Goal: Check status

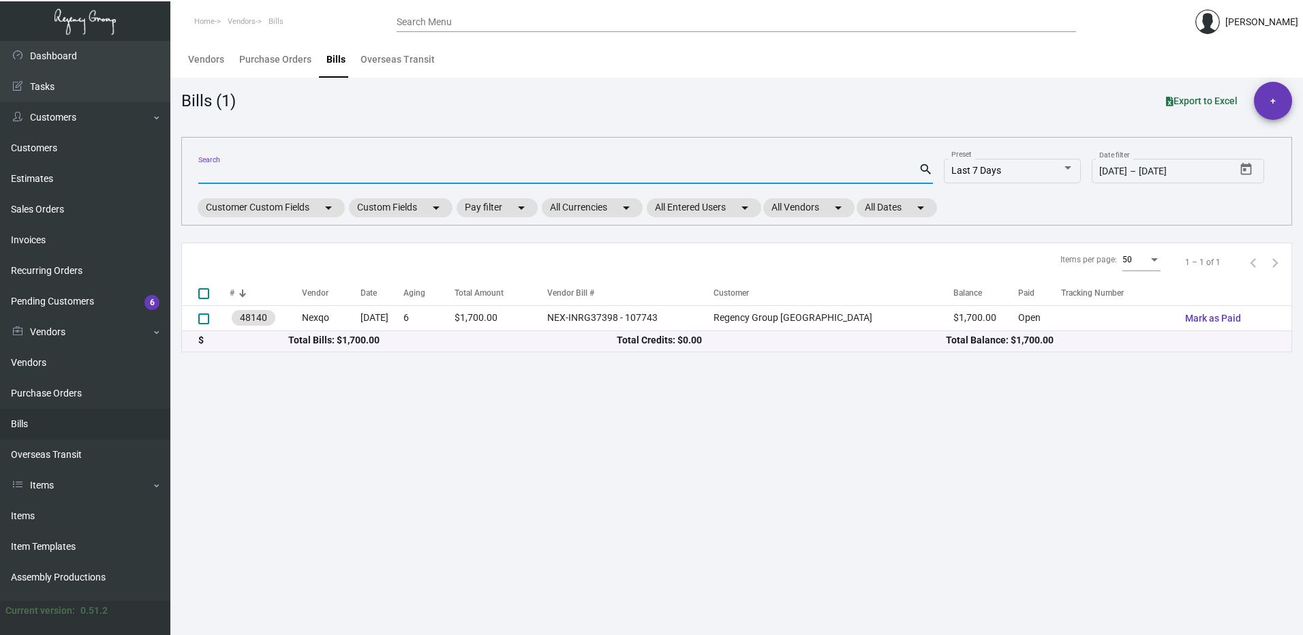
click at [246, 173] on input "Search" at bounding box center [558, 173] width 720 height 11
paste input "NBTT095"
type input "NBTT095"
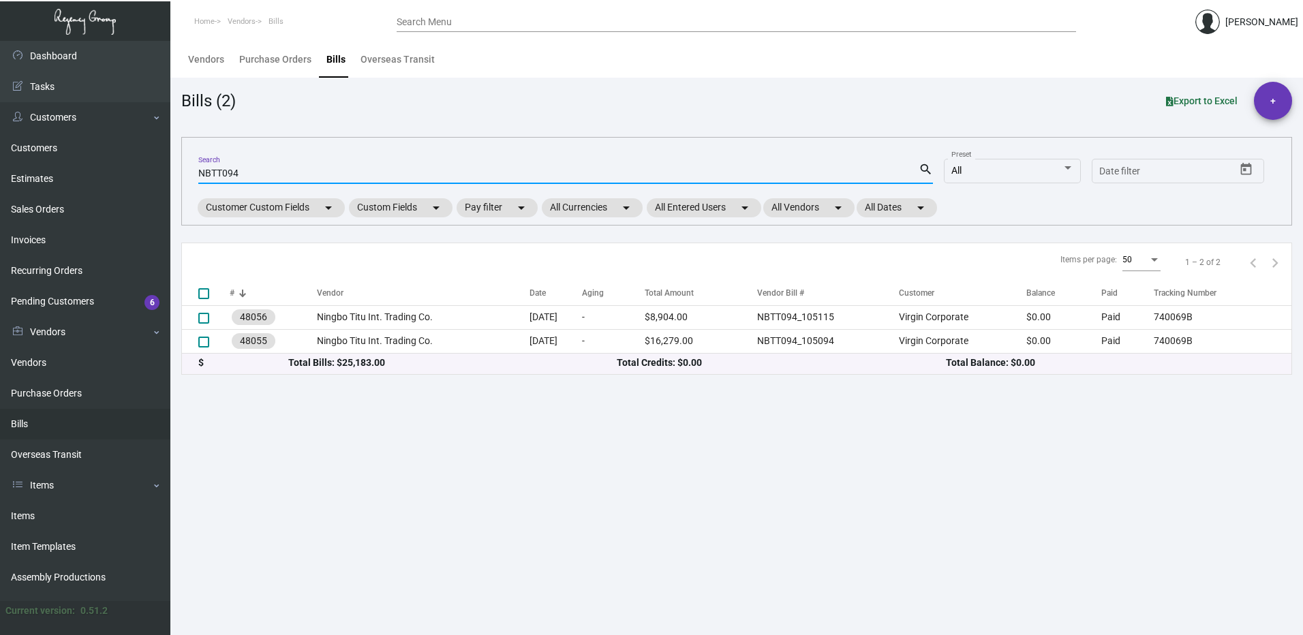
click at [288, 175] on input "NBTT094" at bounding box center [558, 173] width 720 height 11
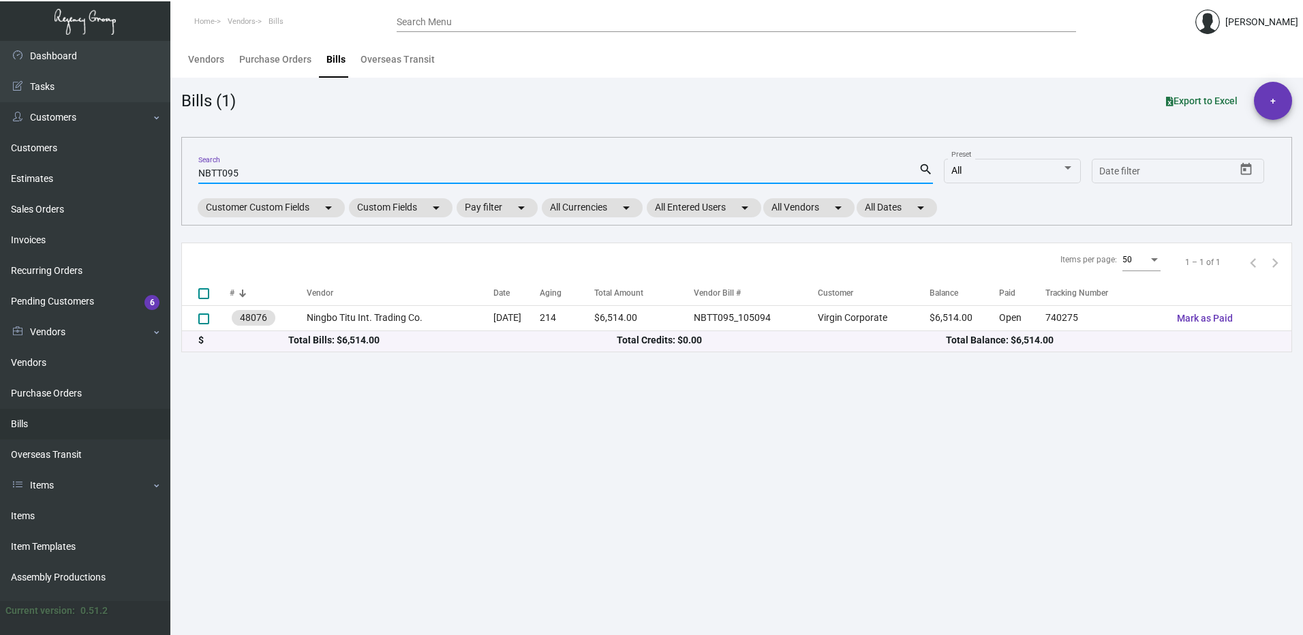
type input "NBTT095"
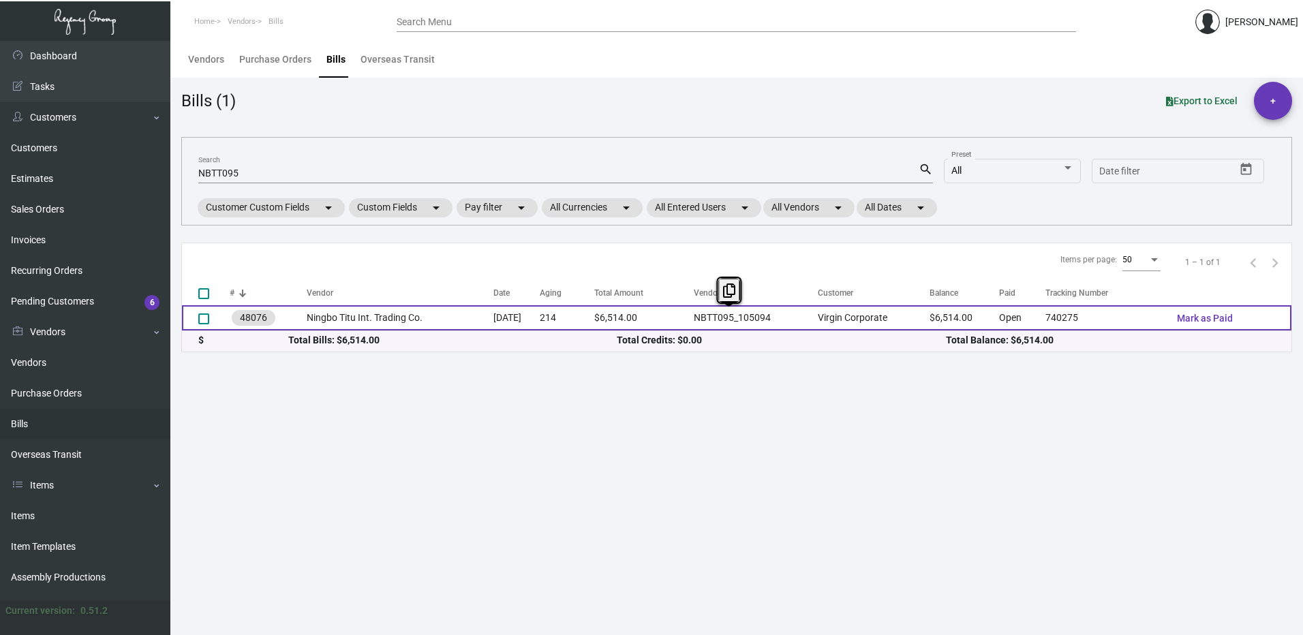
drag, startPoint x: 716, startPoint y: 317, endPoint x: 796, endPoint y: 323, distance: 80.6
click at [796, 323] on tr "48076 Ningbo Titu Int. Trading Co. [DATE] 214 $6,514.00 NBTT095_105094 Virgin C…" at bounding box center [736, 317] width 1109 height 25
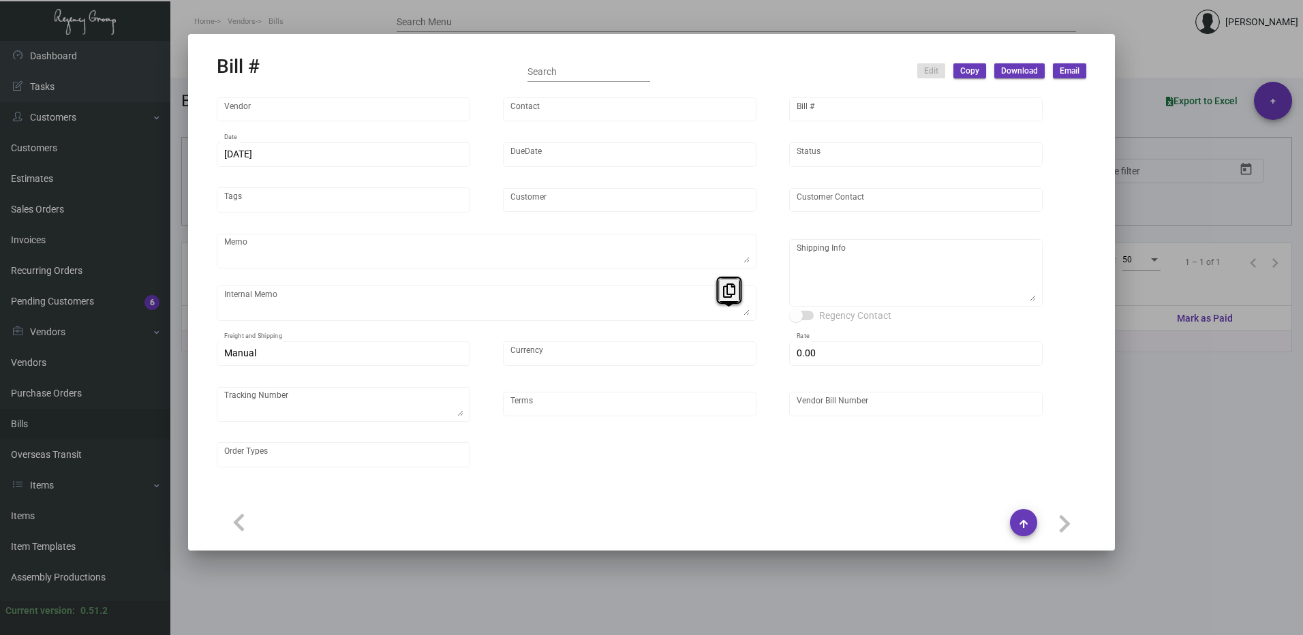
type input "Ningbo Titu Int. Trading Co."
type input "Skipper -"
type input "48076"
type input "[DATE]"
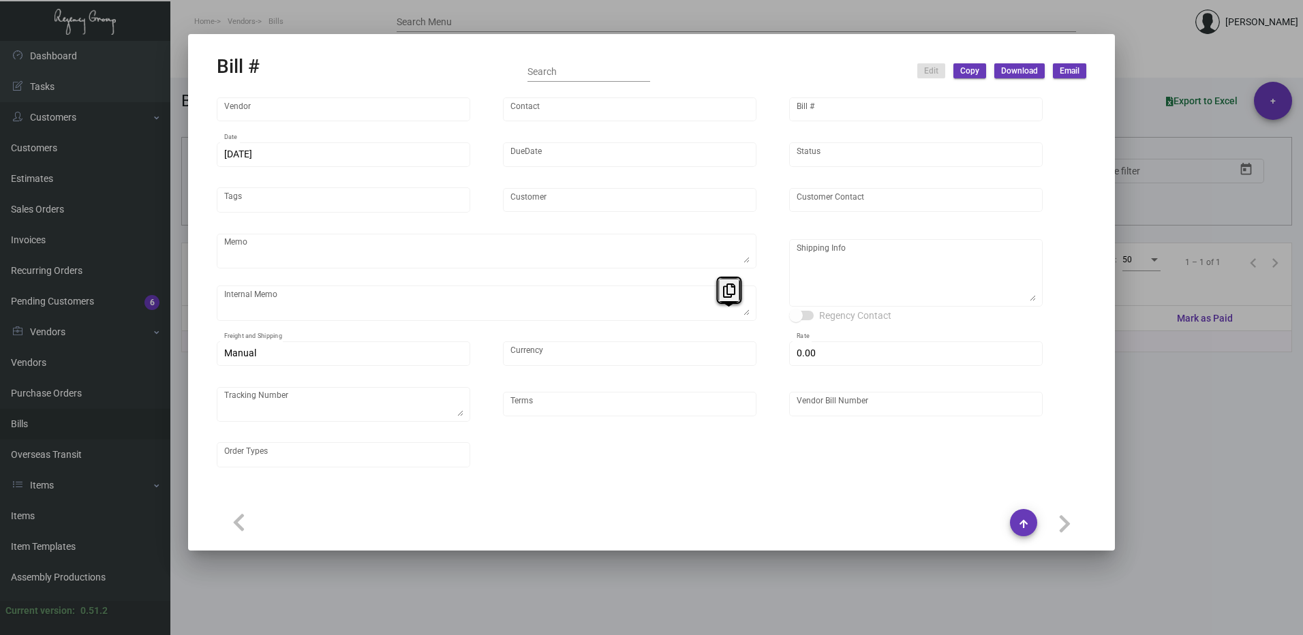
type input "Virgin Corporate"
type input "[PERSON_NAME]"
type textarea "Please process this order after all the samples have been approved. Shipping: b…"
type textarea "Virgin Corporate - [PERSON_NAME] [STREET_ADDRESS][PERSON_NAME]"
type input "United States Dollar $"
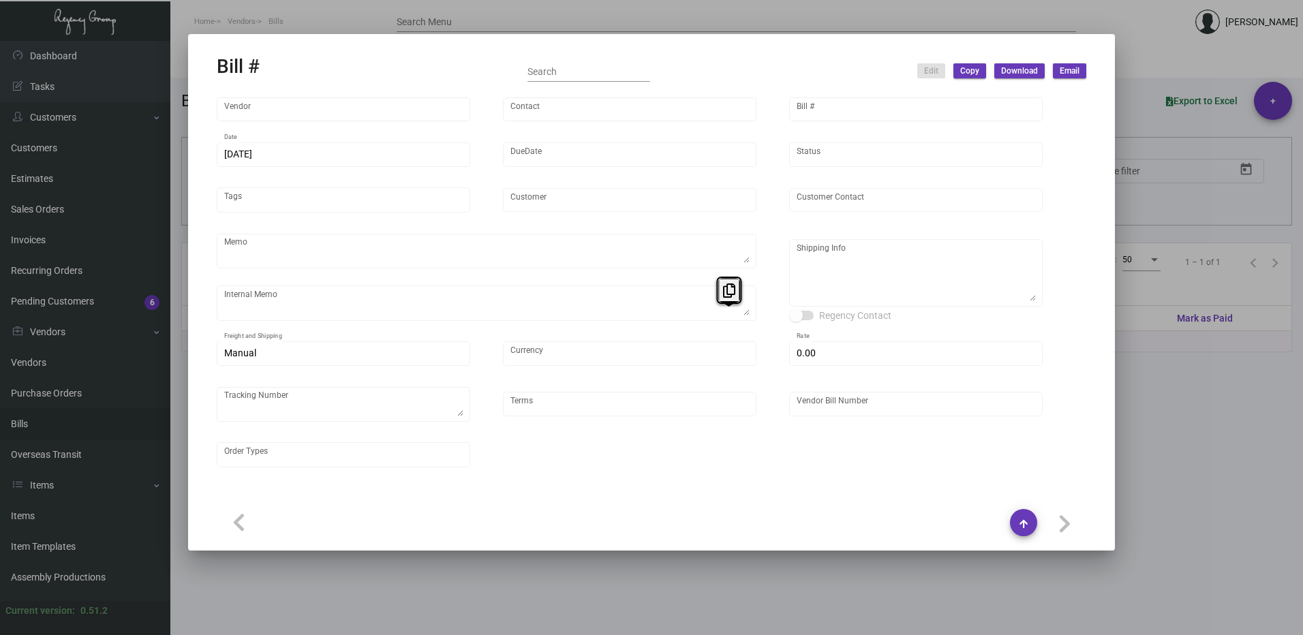
type input "$ 0.00"
type textarea "740275"
type input "Net 30"
type input "NBTT095_105094"
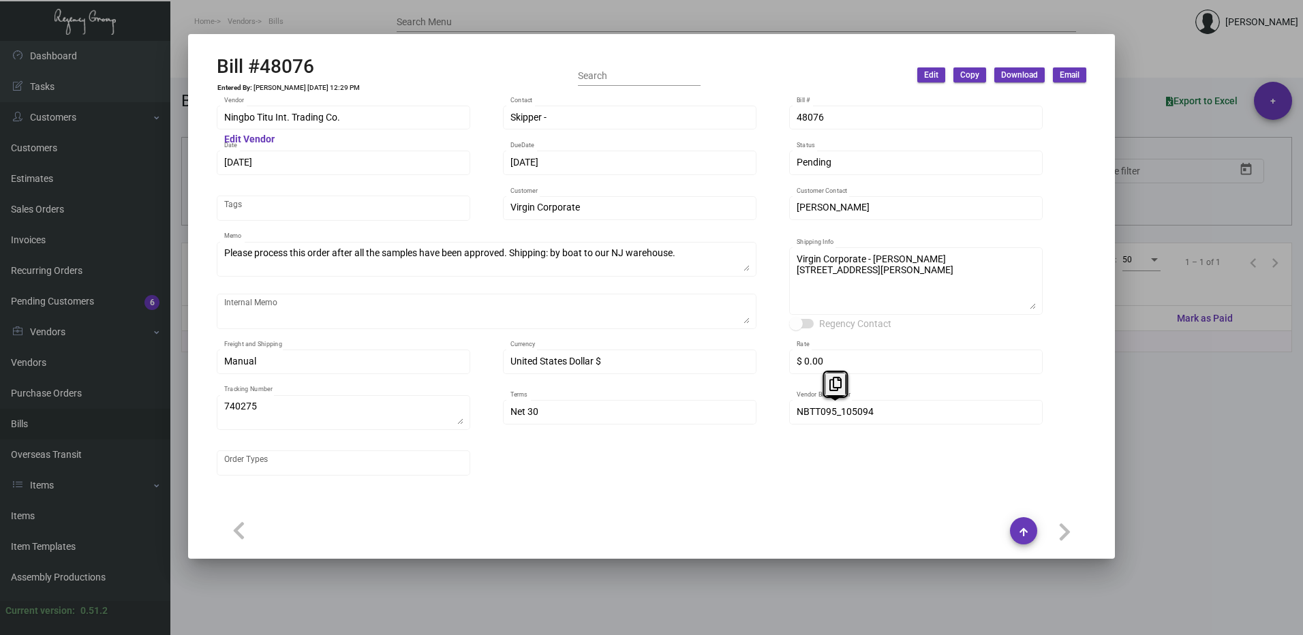
click at [779, 417] on div "Ningbo Titu Int. Trading Co. Vendor Edit Vendor Skipper - Contact 48076 Bill # …" at bounding box center [651, 298] width 869 height 388
click at [1187, 55] on div at bounding box center [651, 317] width 1303 height 635
